Goal: Contribute content: Contribute content

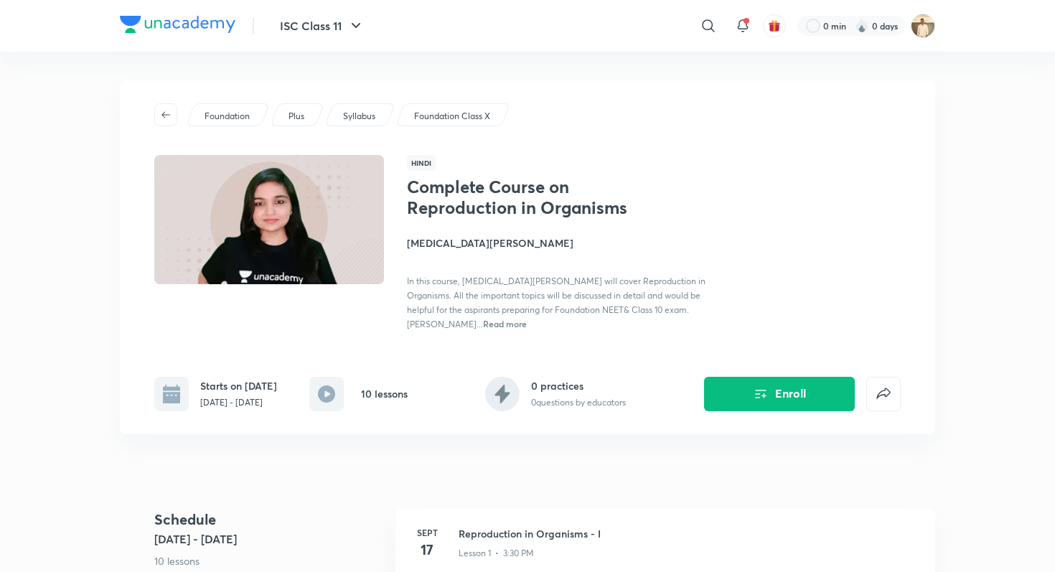
click at [596, 29] on div "​" at bounding box center [590, 26] width 264 height 34
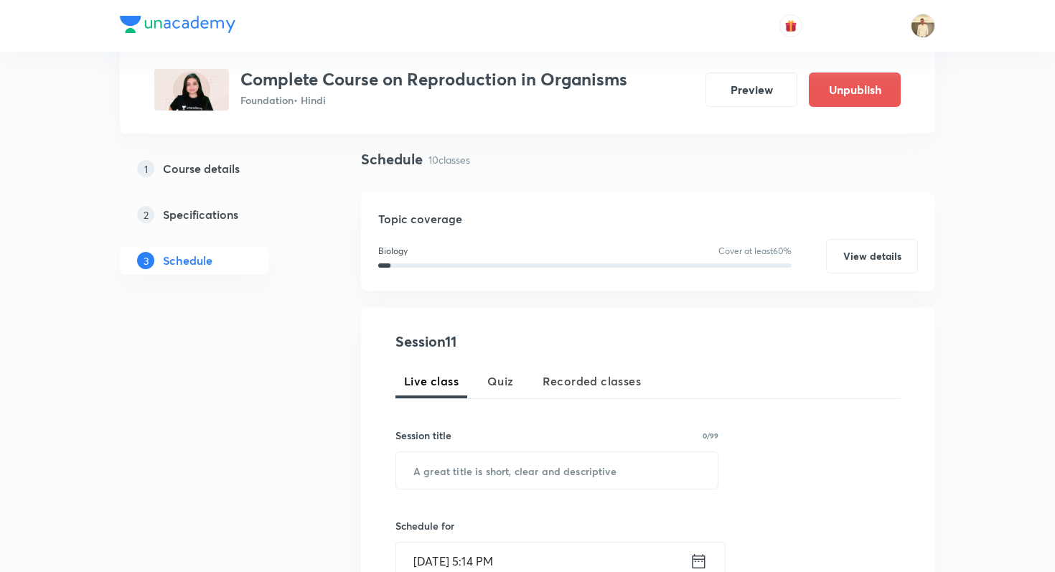
scroll to position [430, 0]
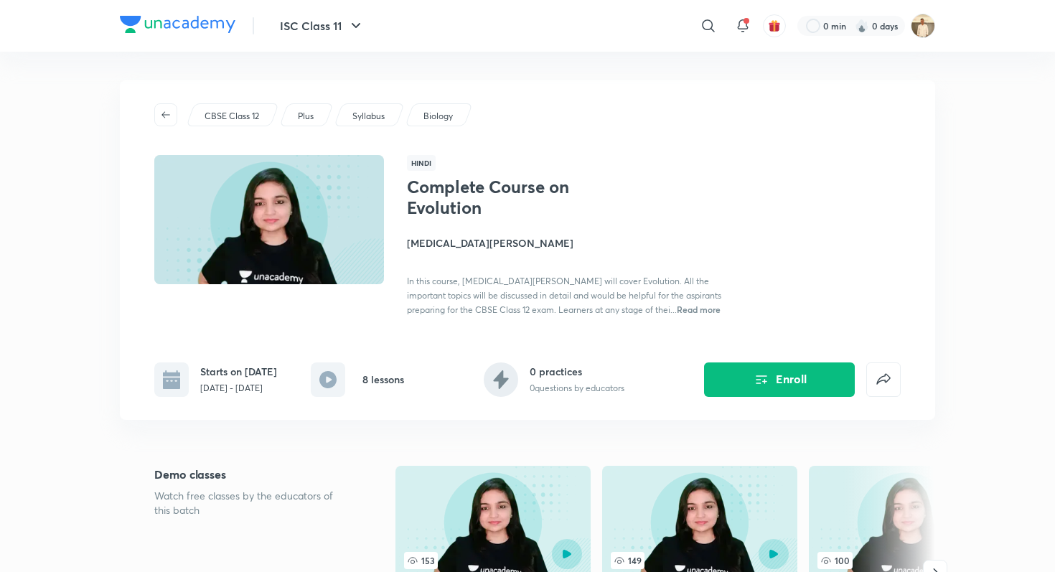
click at [641, 85] on div "CBSE Class 12 Plus Syllabus Biology Hindi Complete Course on Evolution Nikita S…" at bounding box center [527, 249] width 815 height 339
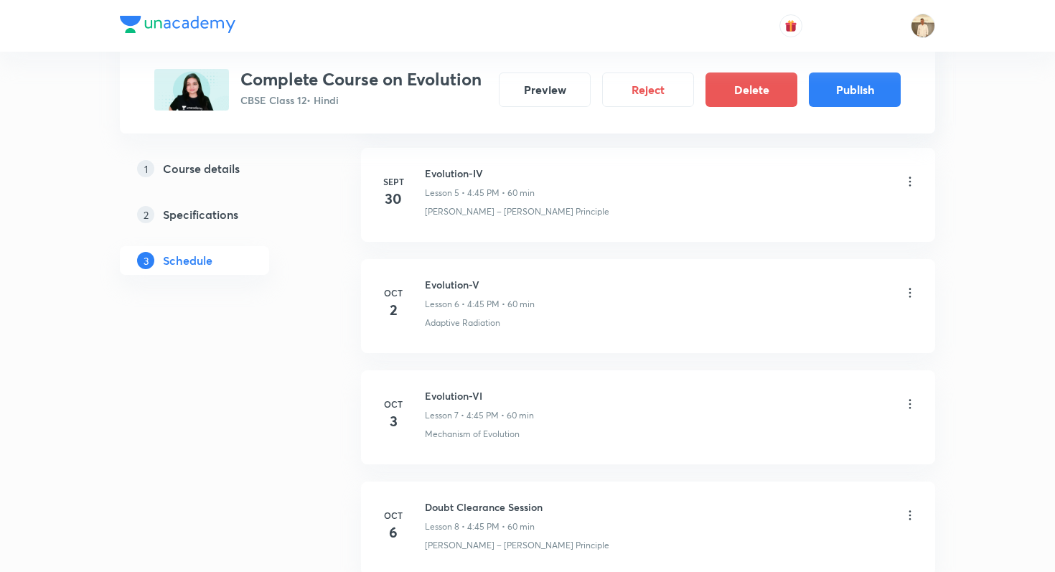
scroll to position [1278, 0]
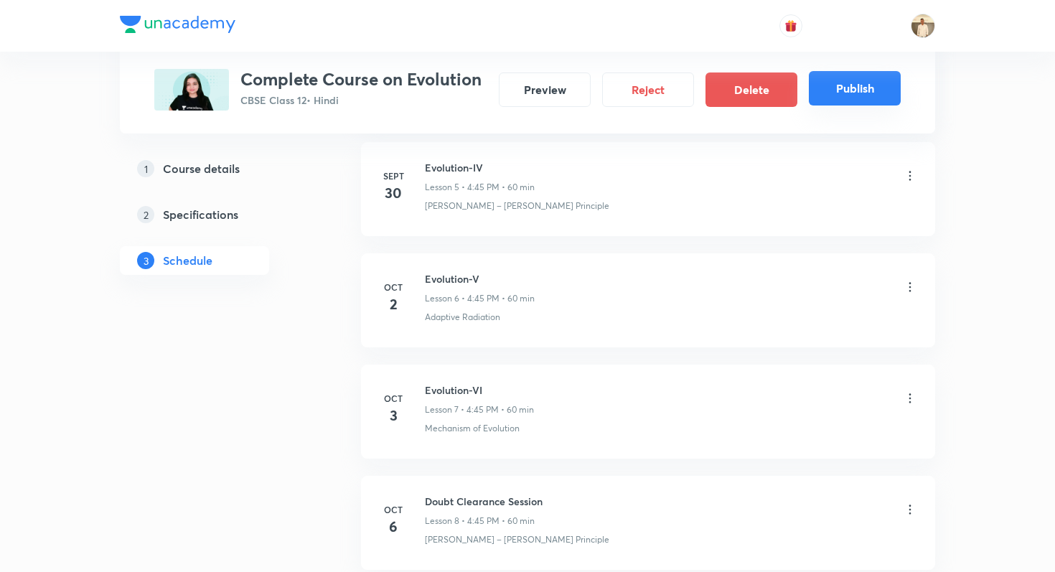
click at [852, 85] on button "Publish" at bounding box center [855, 88] width 92 height 34
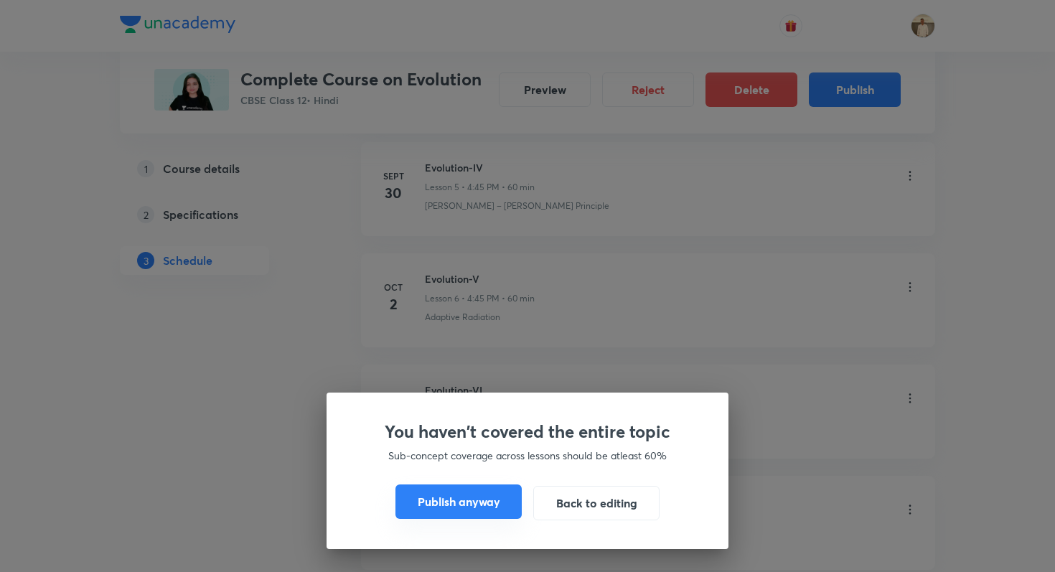
click at [468, 491] on button "Publish anyway" at bounding box center [458, 501] width 126 height 34
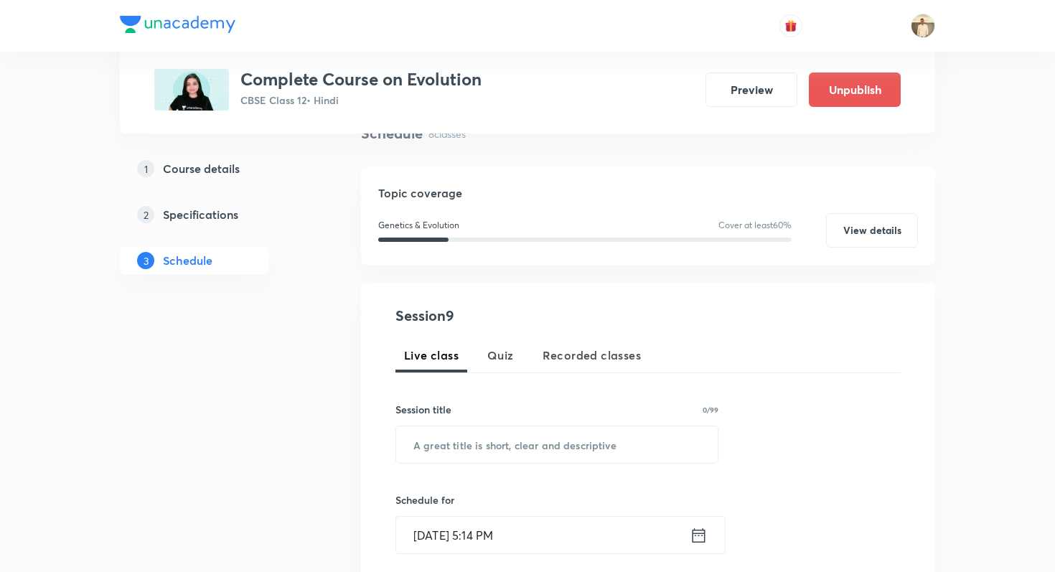
scroll to position [0, 0]
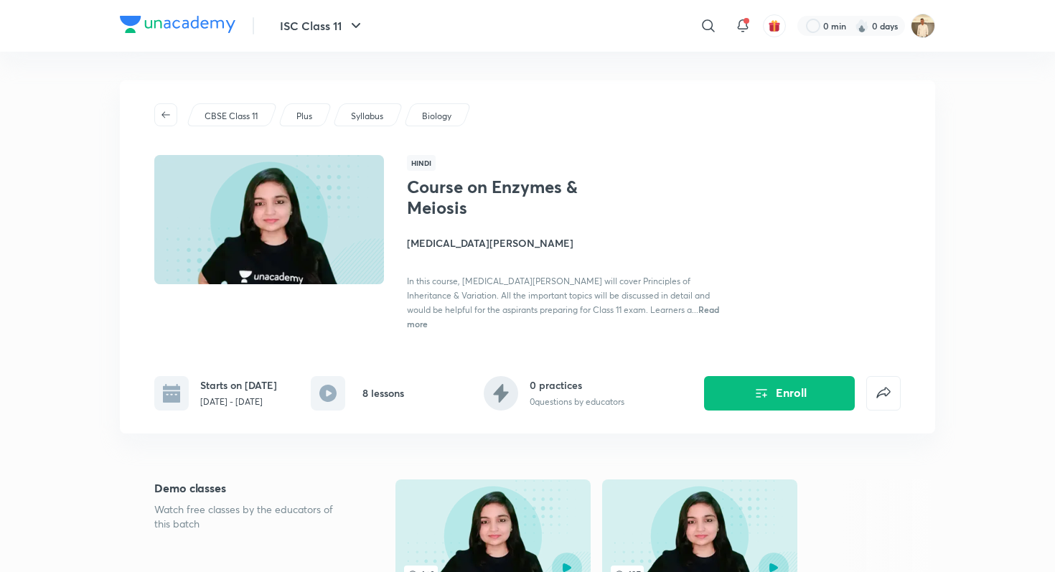
click at [557, 100] on div "CBSE Class 11 Plus Syllabus Biology Hindi Course on Enzymes & Meiosis Nikita Sh…" at bounding box center [527, 256] width 815 height 353
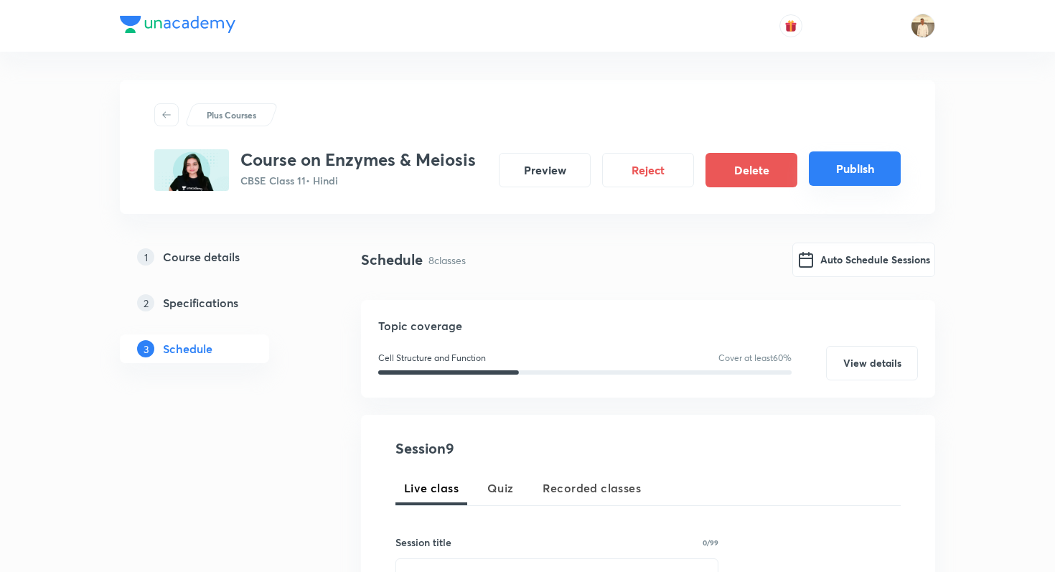
click at [867, 171] on button "Publish" at bounding box center [855, 168] width 92 height 34
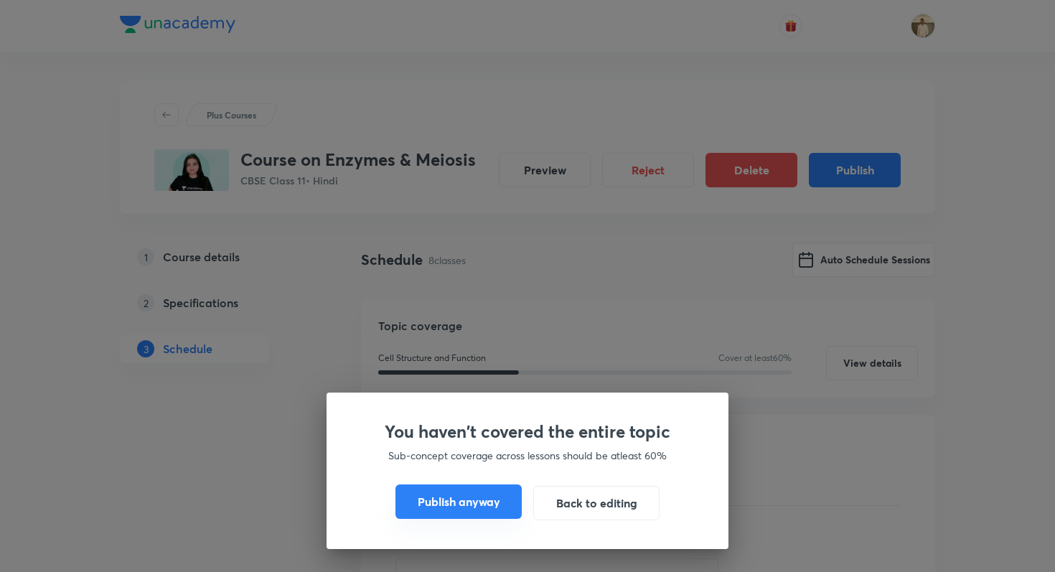
click at [482, 519] on div "Publish anyway Back to editing" at bounding box center [527, 503] width 333 height 34
click at [496, 511] on button "Publish anyway" at bounding box center [458, 501] width 126 height 34
